Goal: Task Accomplishment & Management: Manage account settings

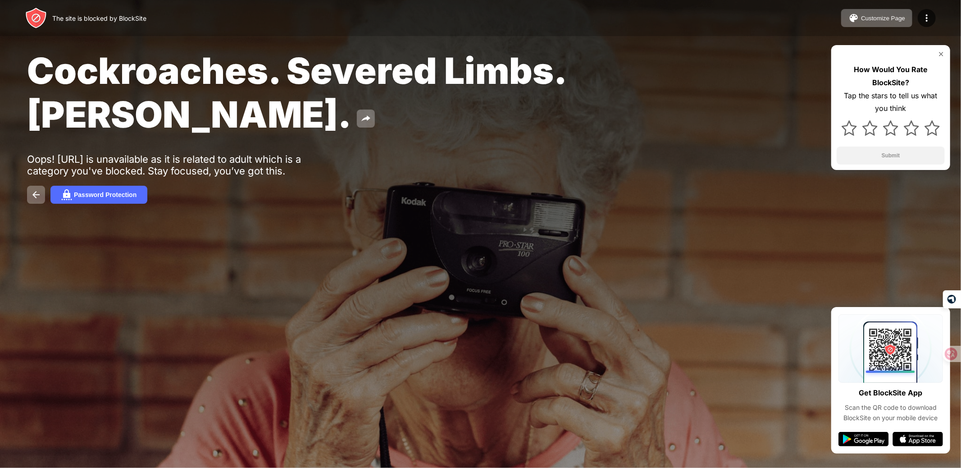
click at [117, 155] on div "Oops! [URL] is unavailable as it is related to adult which is a category you've…" at bounding box center [166, 164] width 278 height 23
click at [38, 200] on img at bounding box center [36, 194] width 11 height 11
click at [309, 184] on div "Cockroaches. Severed Limbs. John Goodman. Oops! undresser.ai is unavailable as …" at bounding box center [480, 126] width 961 height 252
click at [552, 105] on div "Cockroaches. Severed Limbs. [PERSON_NAME]." at bounding box center [389, 92] width 725 height 87
